Goal: Download file/media

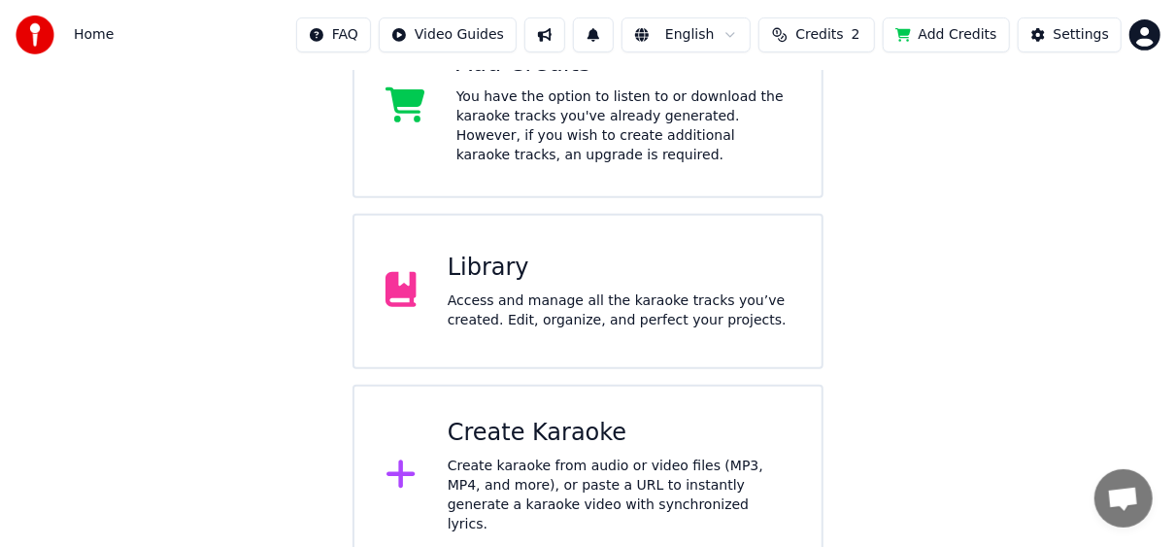
click at [580, 291] on div "Access and manage all the karaoke tracks you’ve created. Edit, organize, and pe…" at bounding box center [619, 310] width 343 height 39
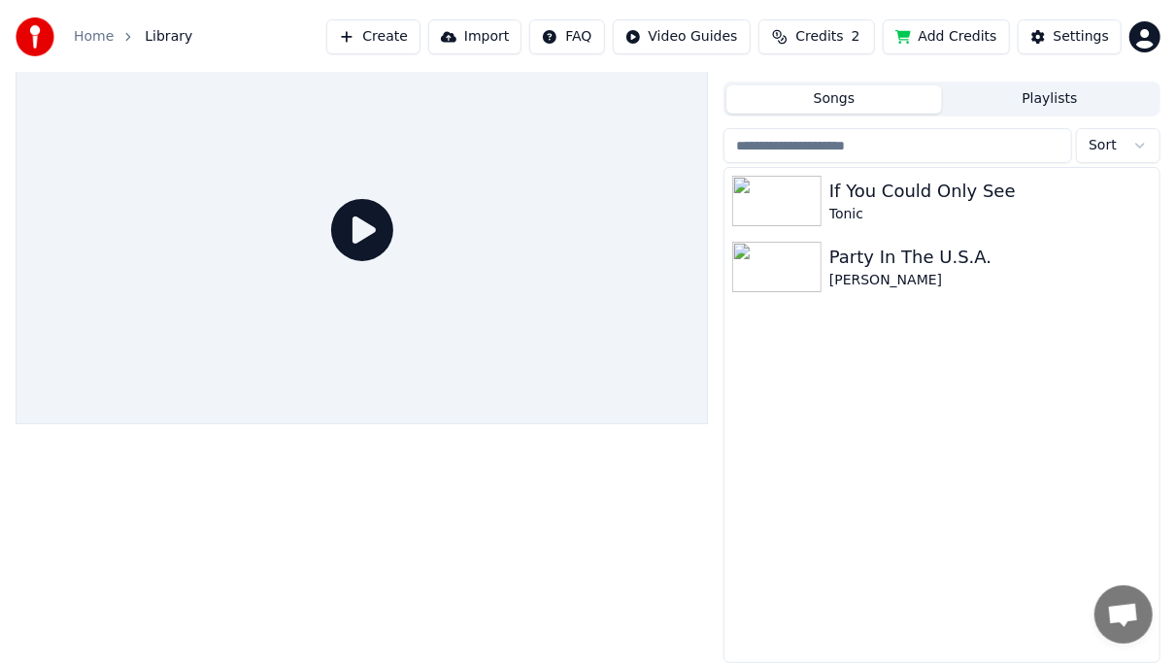
scroll to position [36, 0]
click at [1031, 108] on button "Playlists" at bounding box center [1050, 98] width 216 height 28
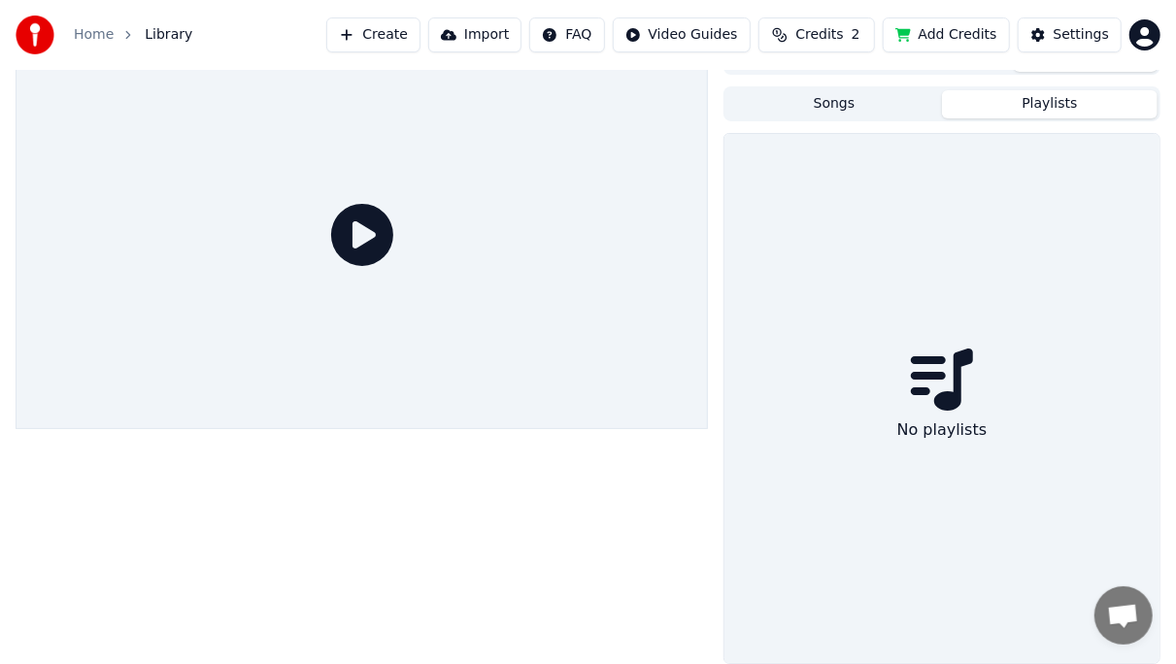
click at [869, 103] on button "Songs" at bounding box center [834, 104] width 216 height 28
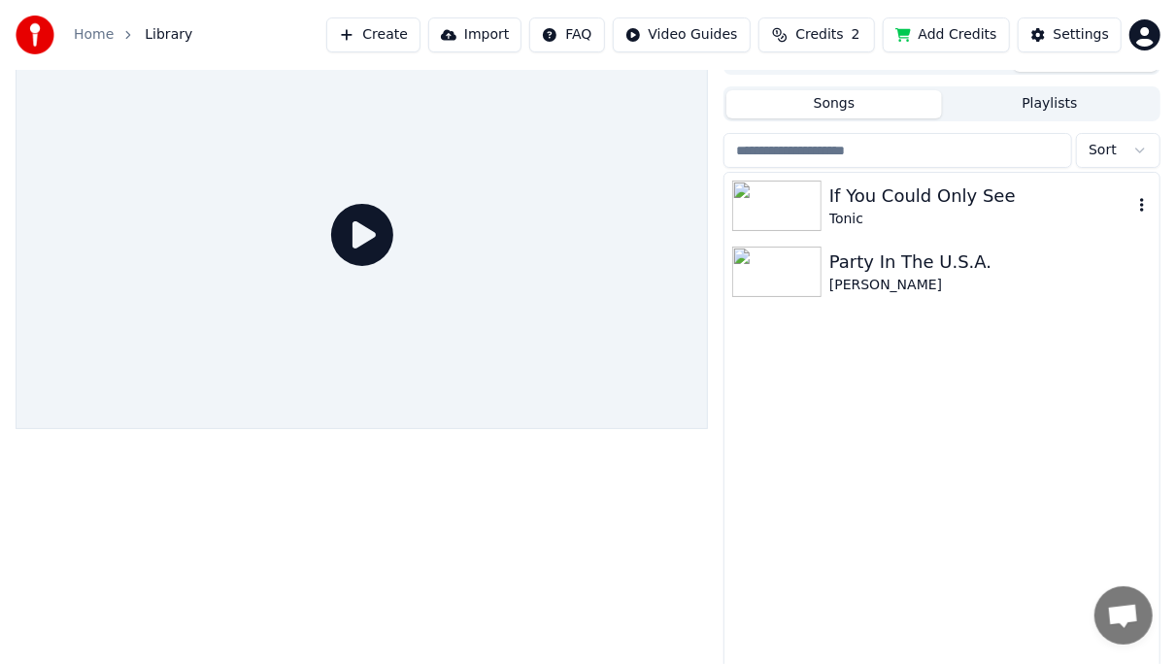
drag, startPoint x: 882, startPoint y: 266, endPoint x: 874, endPoint y: 198, distance: 68.4
click at [874, 198] on div "If You Could Only See Tonic Party In The U.S.A. [PERSON_NAME]" at bounding box center [941, 239] width 435 height 132
click at [850, 278] on div "[PERSON_NAME]" at bounding box center [980, 285] width 303 height 19
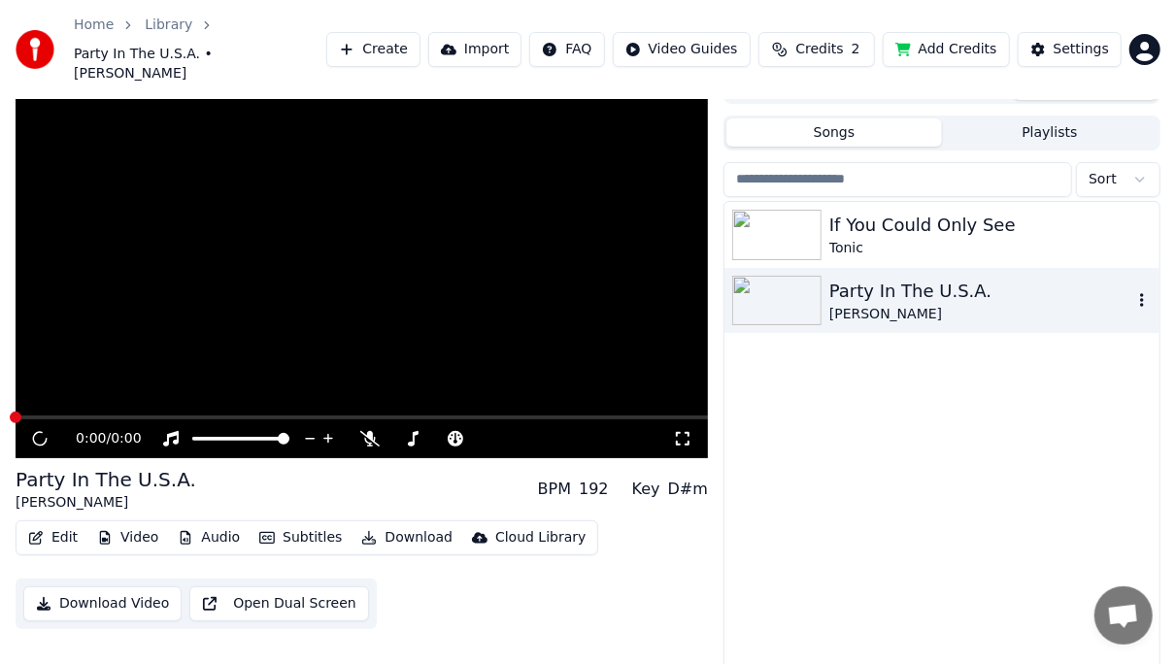
scroll to position [40, 0]
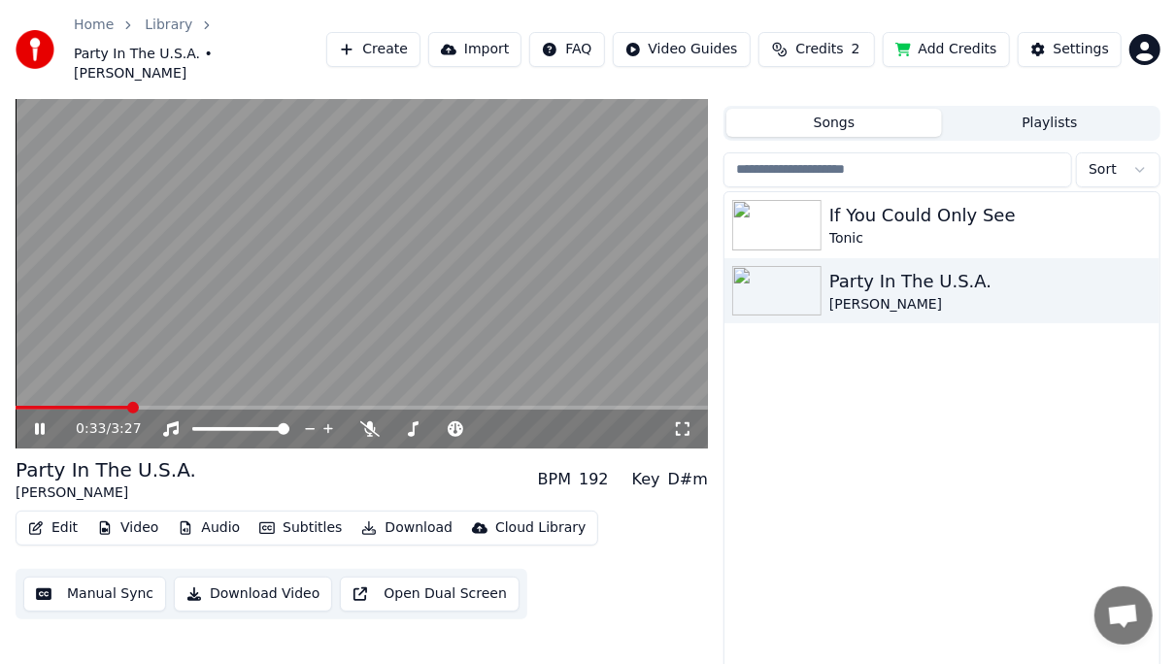
click at [320, 410] on div "0:33 / 3:27" at bounding box center [362, 429] width 692 height 39
click at [329, 406] on span at bounding box center [362, 408] width 692 height 4
click at [681, 421] on icon at bounding box center [682, 429] width 19 height 16
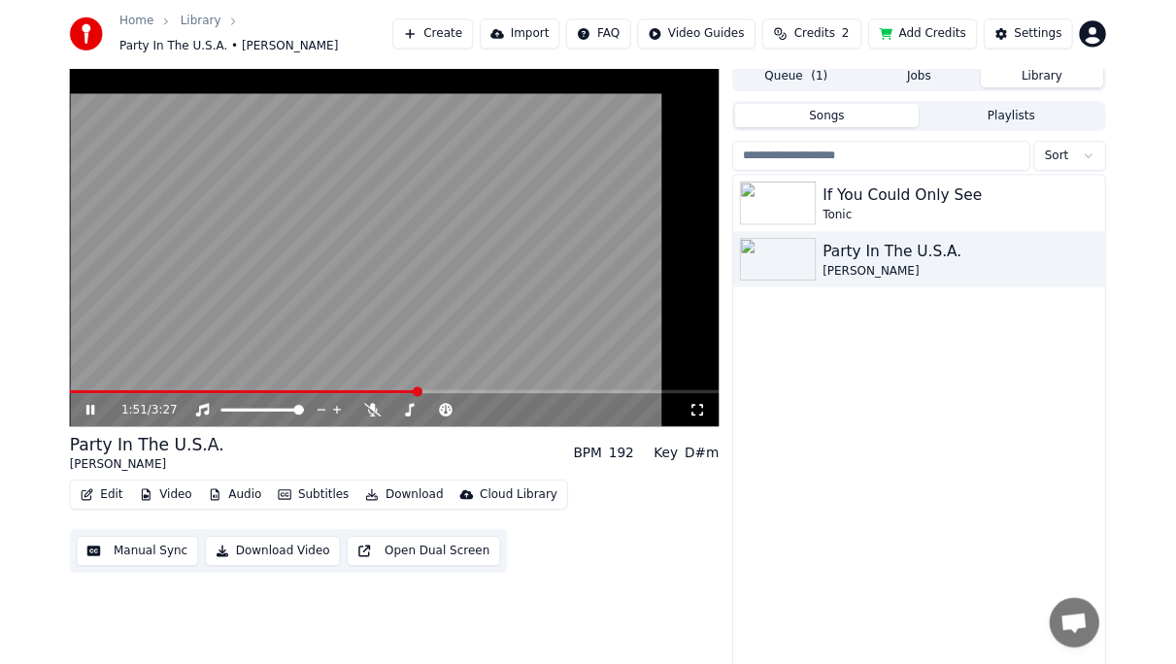
scroll to position [45, 0]
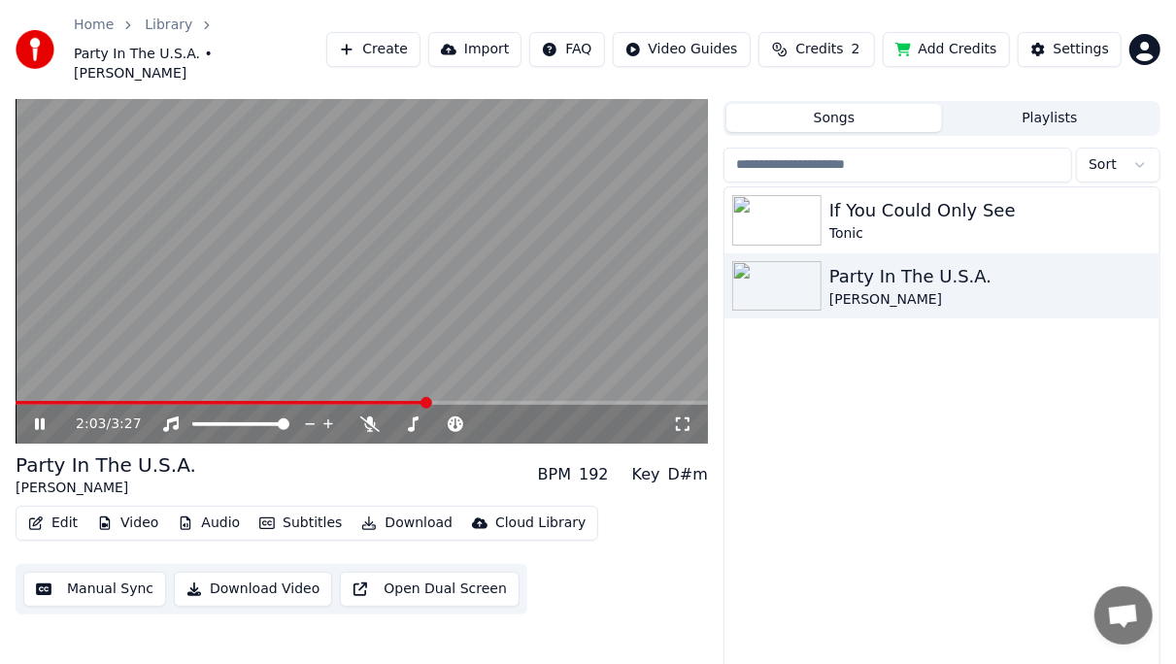
click at [35, 418] on icon at bounding box center [40, 424] width 10 height 12
click at [905, 197] on div "If You Could Only See" at bounding box center [980, 210] width 303 height 27
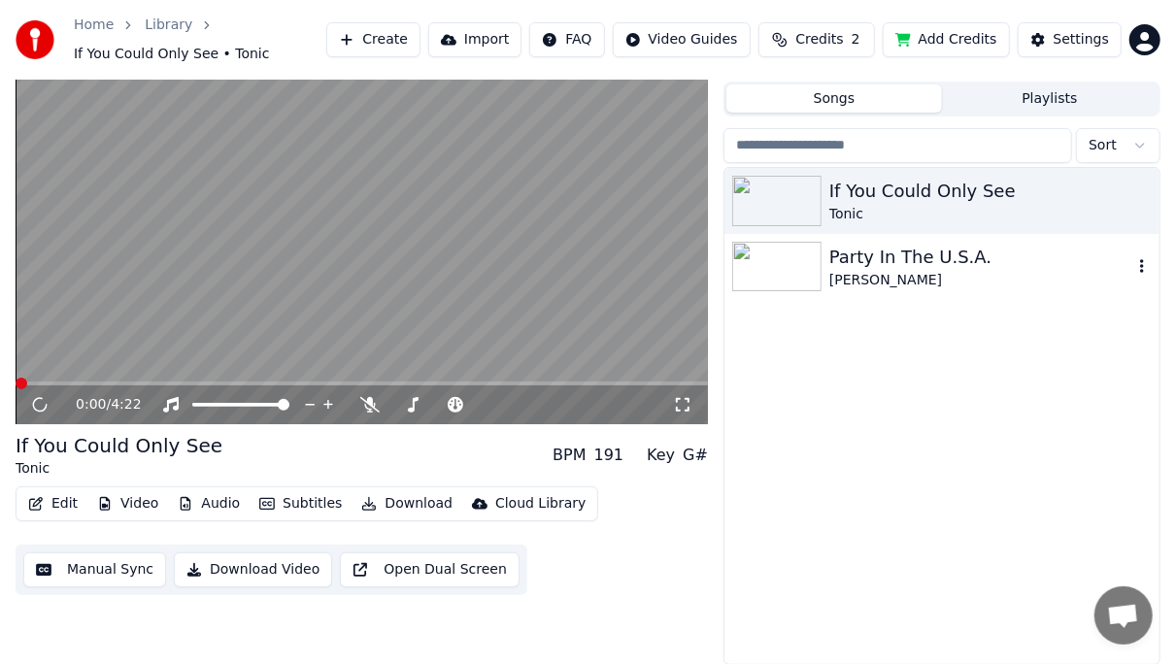
click at [878, 250] on div "Party In The U.S.A." at bounding box center [980, 257] width 303 height 27
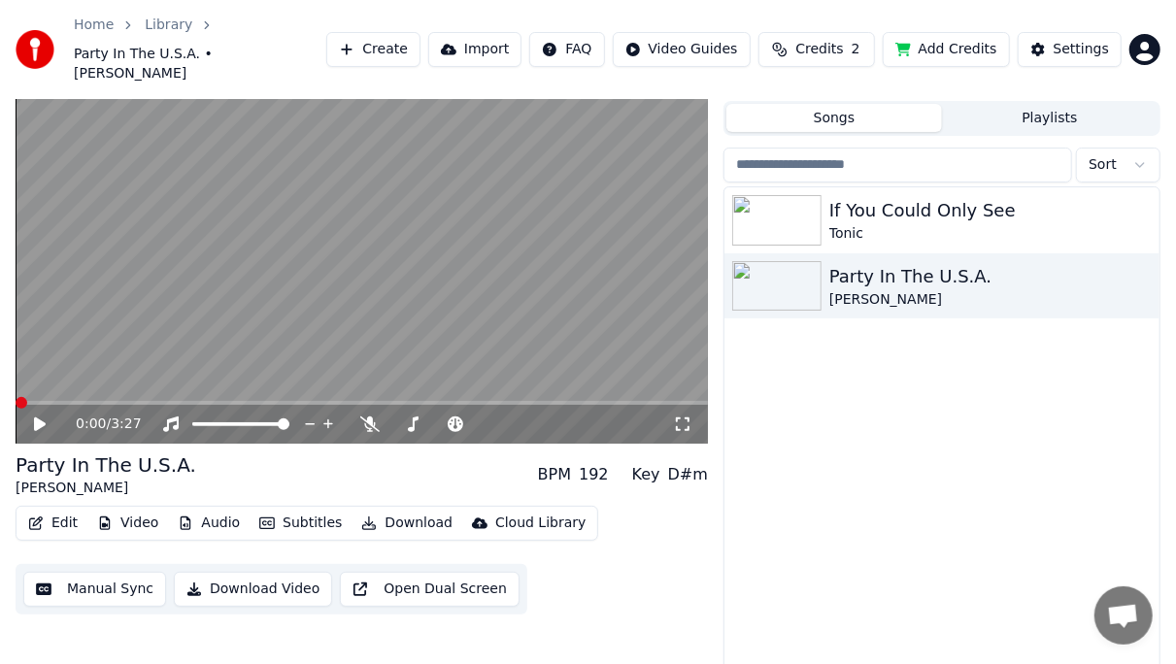
click at [254, 572] on button "Download Video" at bounding box center [253, 589] width 158 height 35
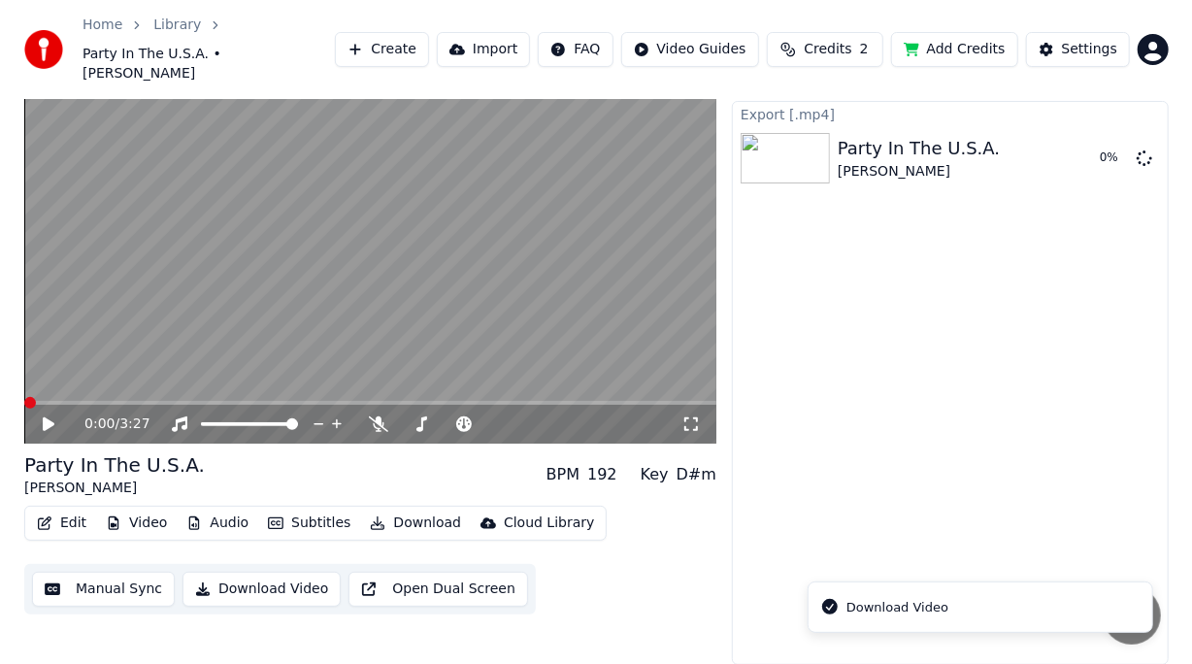
scroll to position [26, 0]
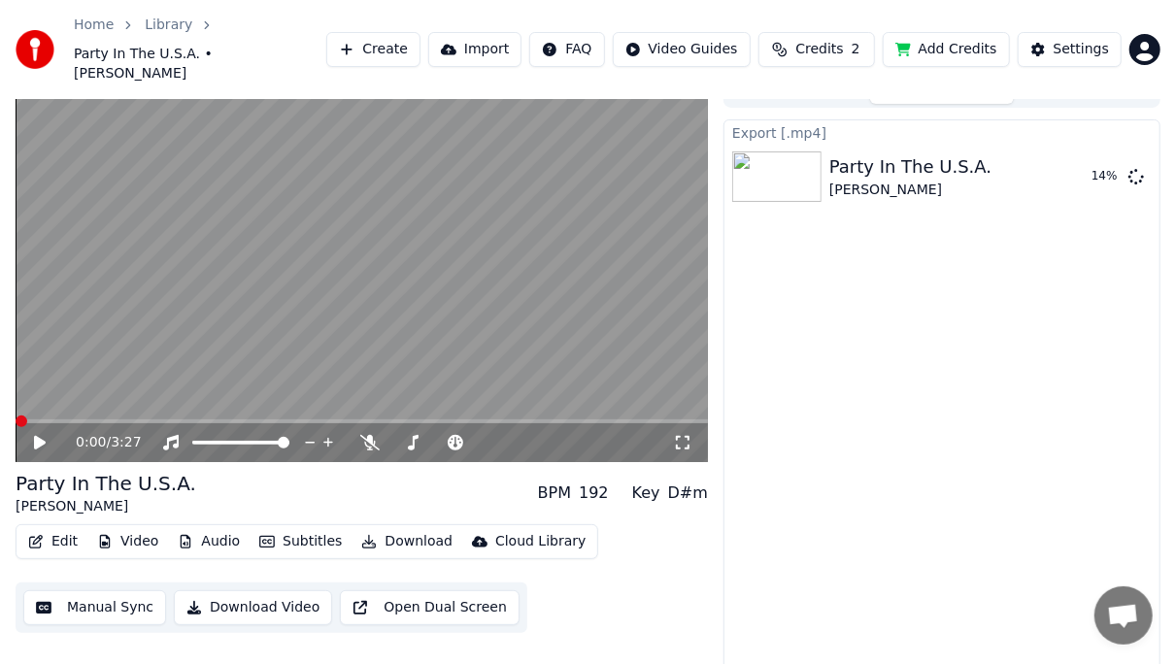
click at [869, 367] on div "Export [.mp4] Party In The U.S.A. [PERSON_NAME] 14 %" at bounding box center [941, 401] width 437 height 564
click at [420, 39] on button "Create" at bounding box center [373, 49] width 94 height 35
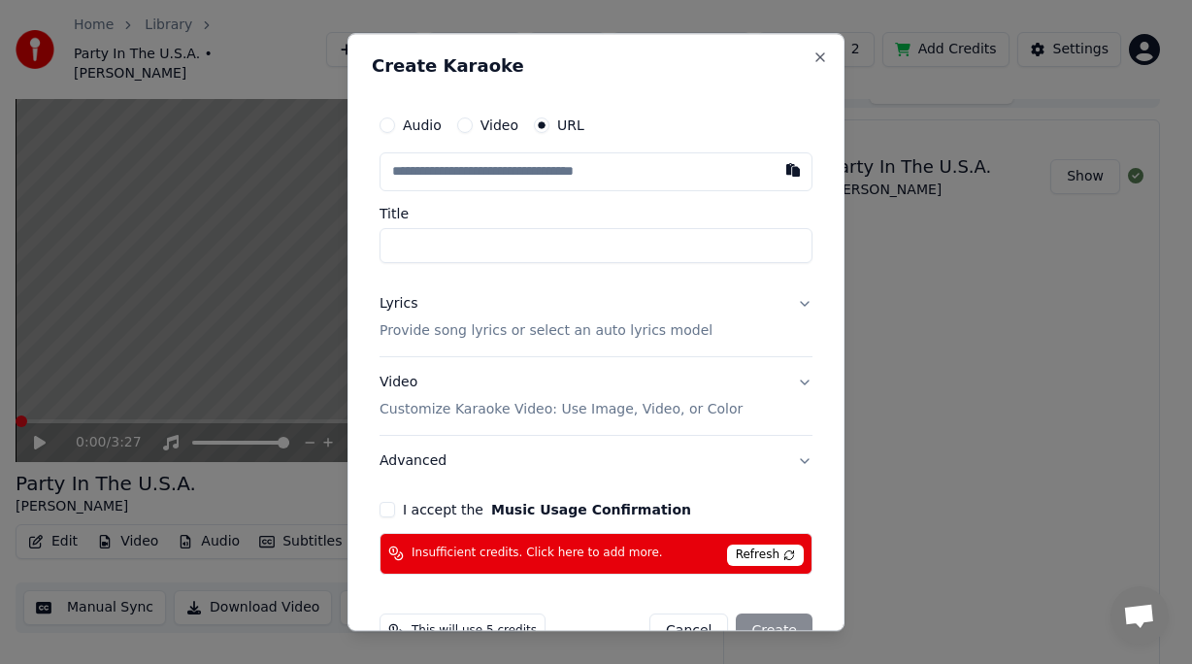
click at [784, 386] on button "Video Customize Karaoke Video: Use Image, Video, or Color" at bounding box center [596, 396] width 433 height 78
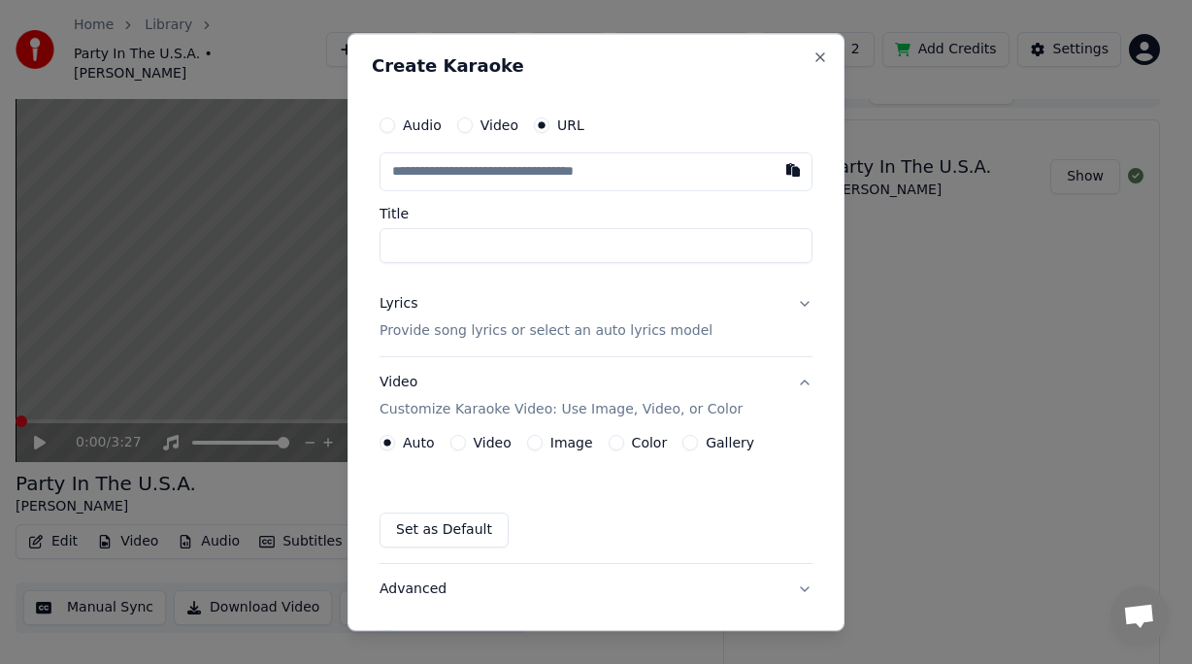
click at [784, 382] on button "Video Customize Karaoke Video: Use Image, Video, or Color" at bounding box center [596, 396] width 433 height 78
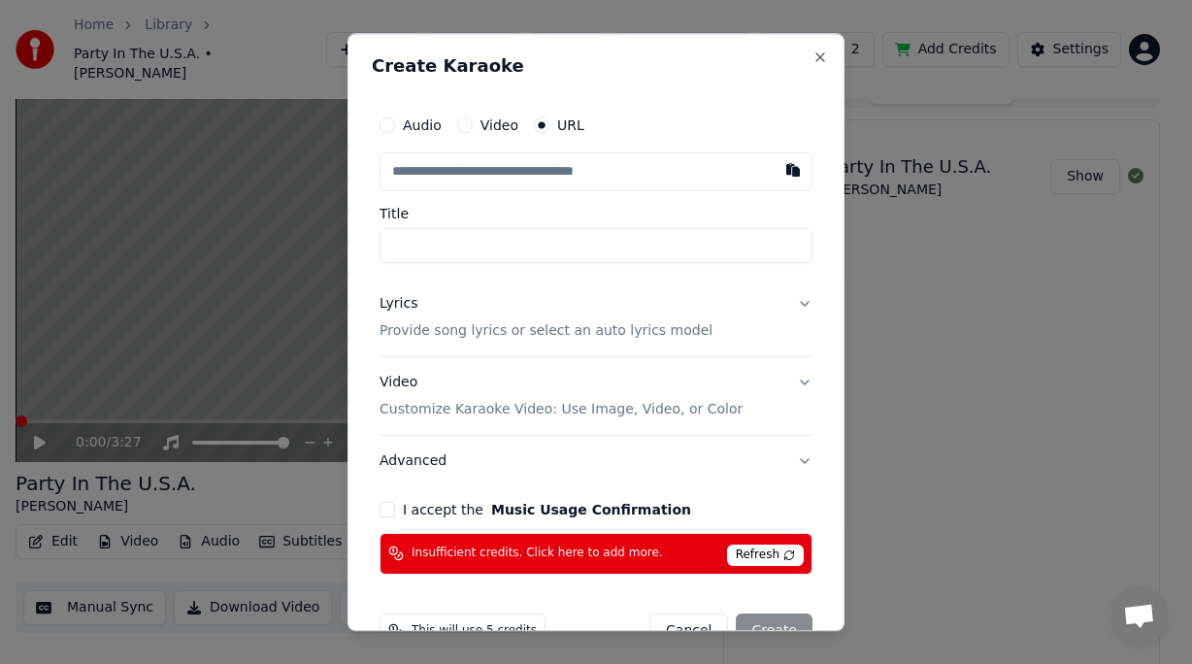
scroll to position [48, 0]
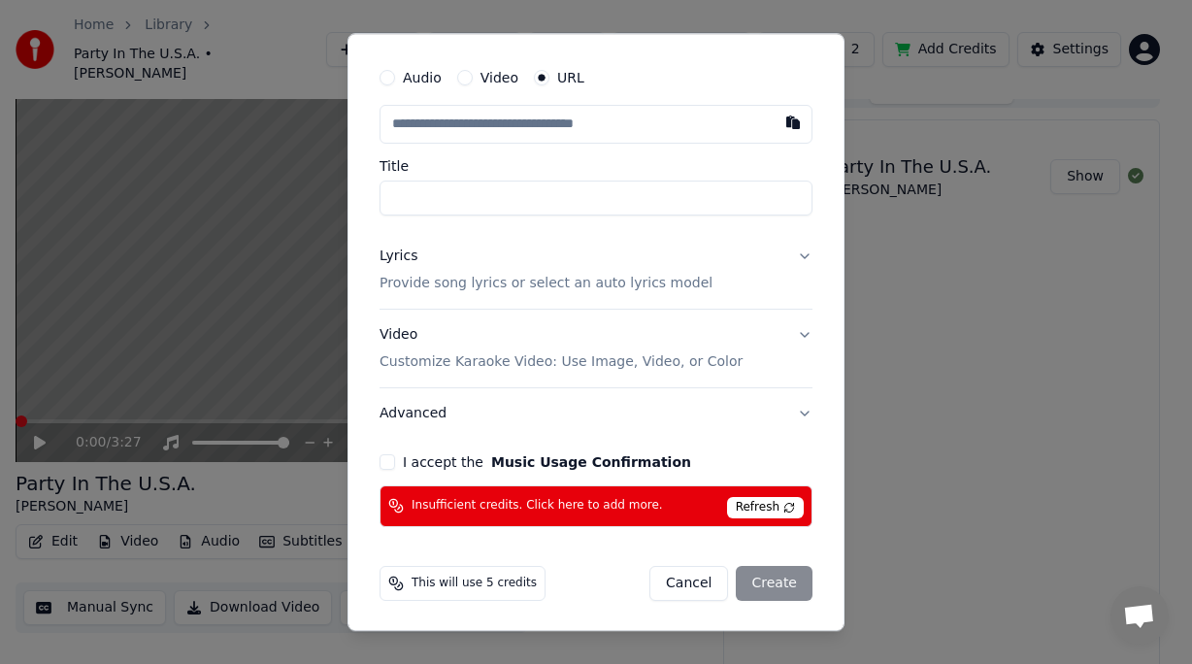
click at [386, 467] on button "I accept the Music Usage Confirmation" at bounding box center [388, 462] width 16 height 16
